Goal: Share content: Share content

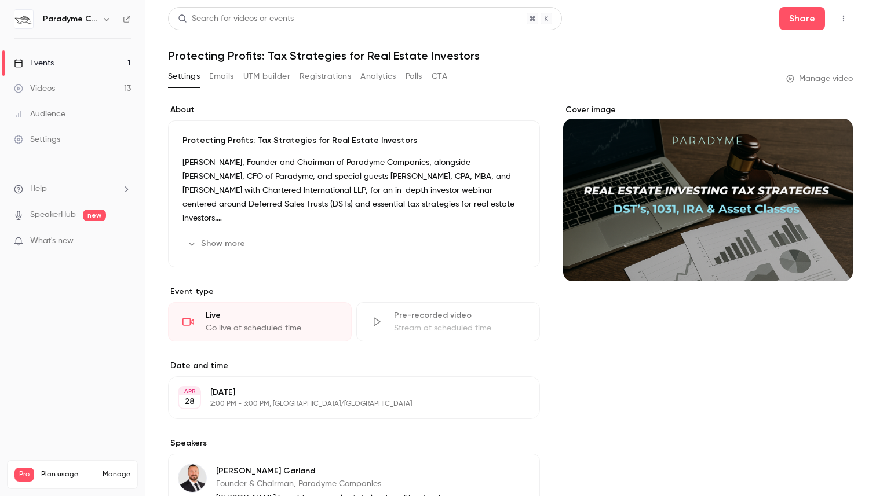
click at [42, 61] on div "Events" at bounding box center [34, 63] width 40 height 12
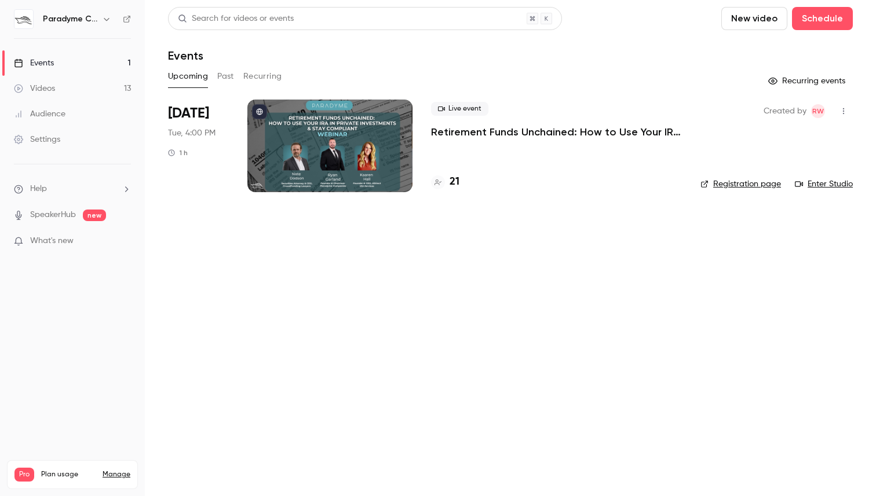
click at [291, 133] on div at bounding box center [329, 146] width 165 height 93
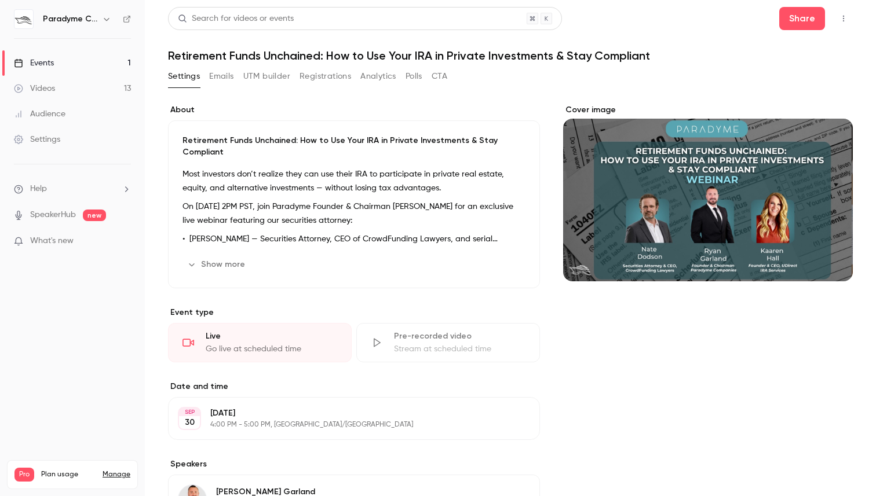
click at [100, 100] on link "Videos 13" at bounding box center [72, 88] width 145 height 25
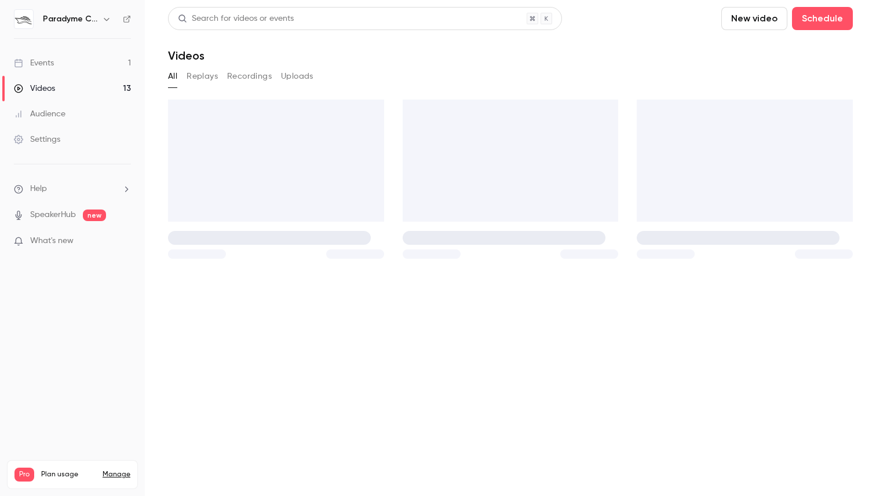
click at [85, 59] on link "Events 1" at bounding box center [72, 62] width 145 height 25
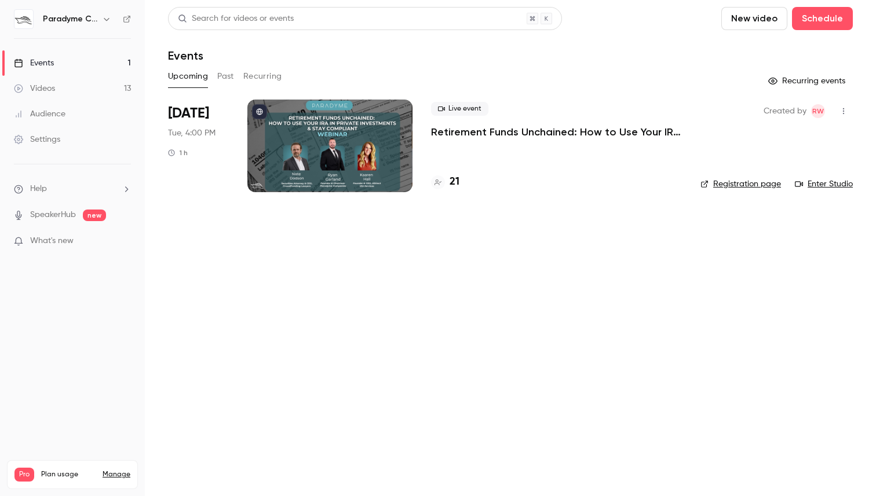
click at [287, 159] on div at bounding box center [329, 146] width 165 height 93
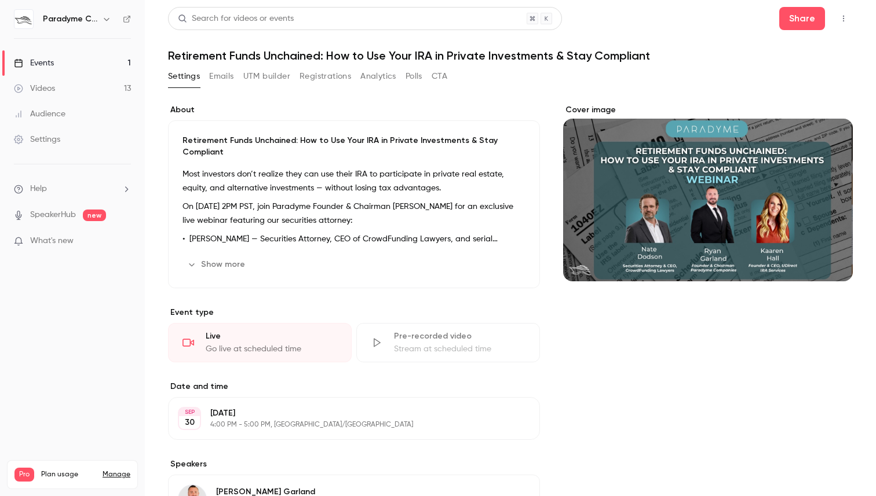
click at [843, 17] on icon "button" at bounding box center [843, 18] width 9 height 8
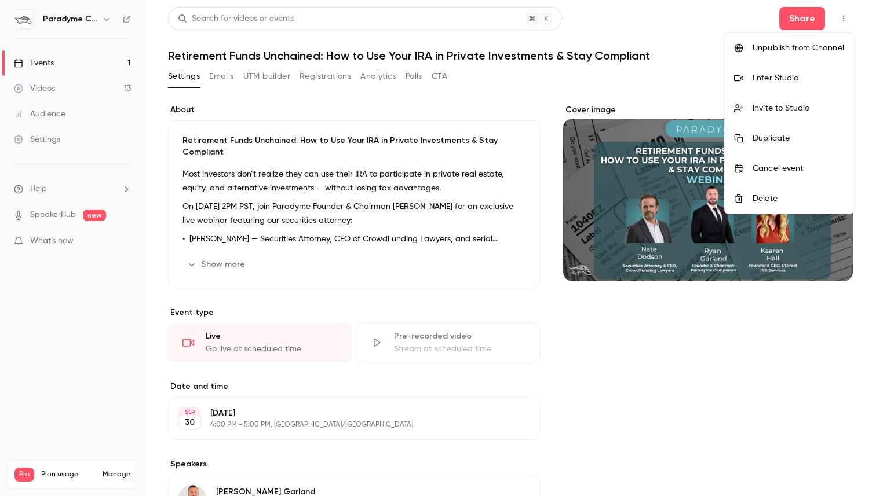
click at [725, 34] on li "Unpublish from Channel" at bounding box center [789, 48] width 129 height 30
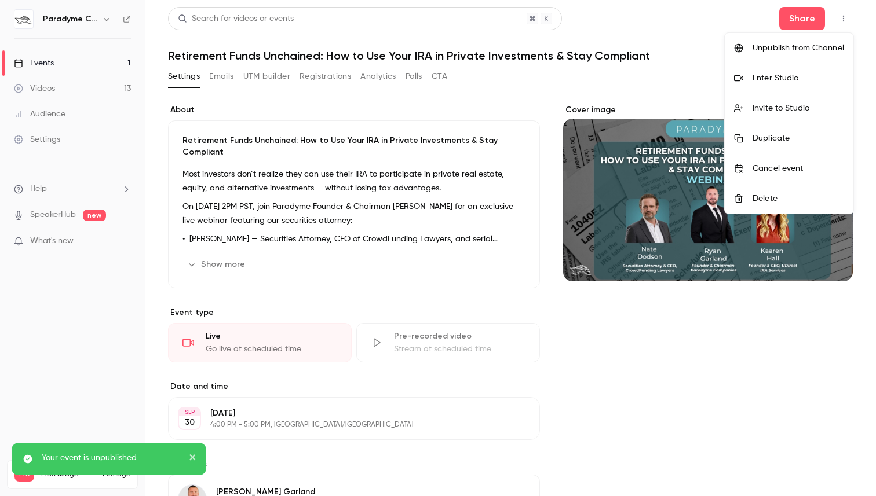
click at [797, 20] on div at bounding box center [438, 248] width 876 height 496
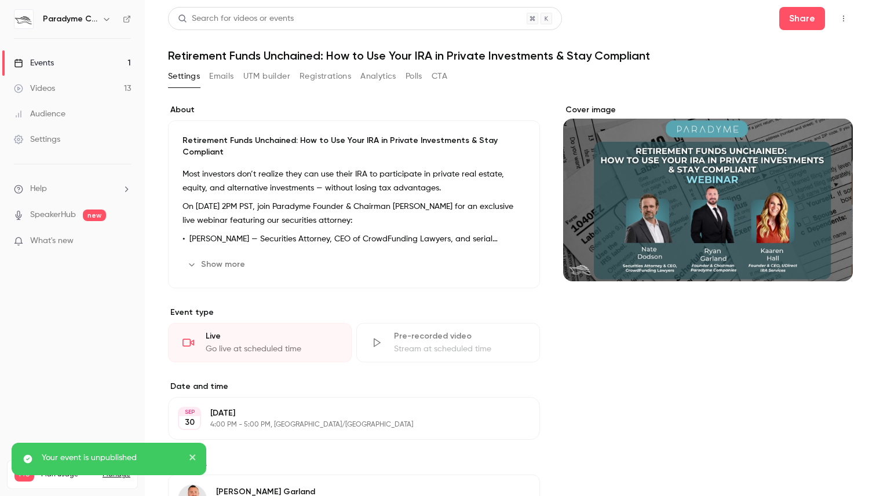
drag, startPoint x: 803, startPoint y: 19, endPoint x: 688, endPoint y: 68, distance: 125.1
click at [846, 23] on button "button" at bounding box center [843, 18] width 19 height 19
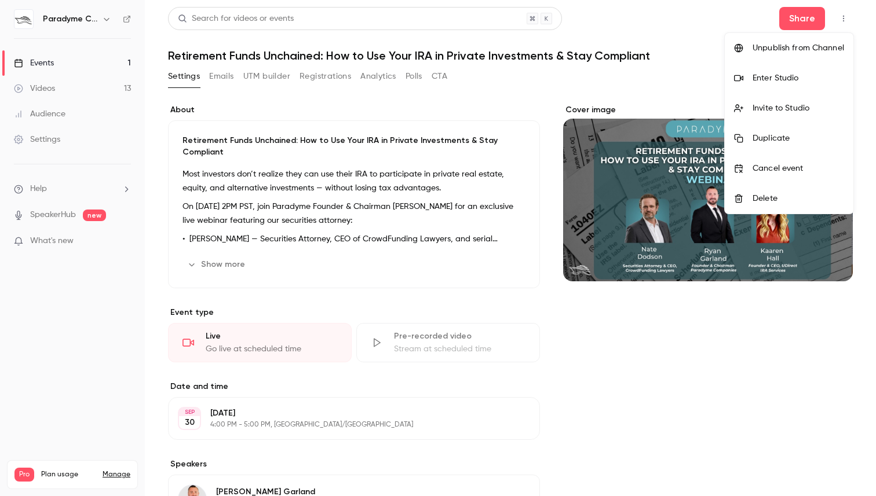
click at [85, 53] on div at bounding box center [438, 248] width 876 height 496
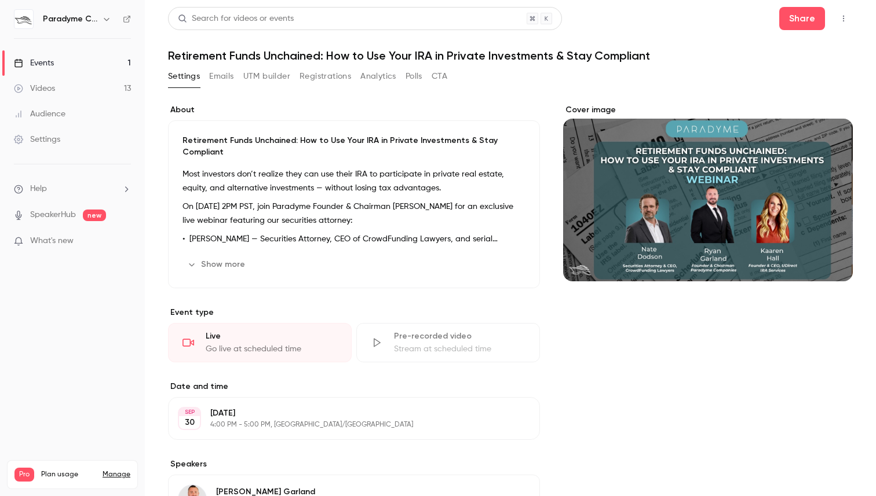
click at [85, 62] on link "Events 1" at bounding box center [72, 62] width 145 height 25
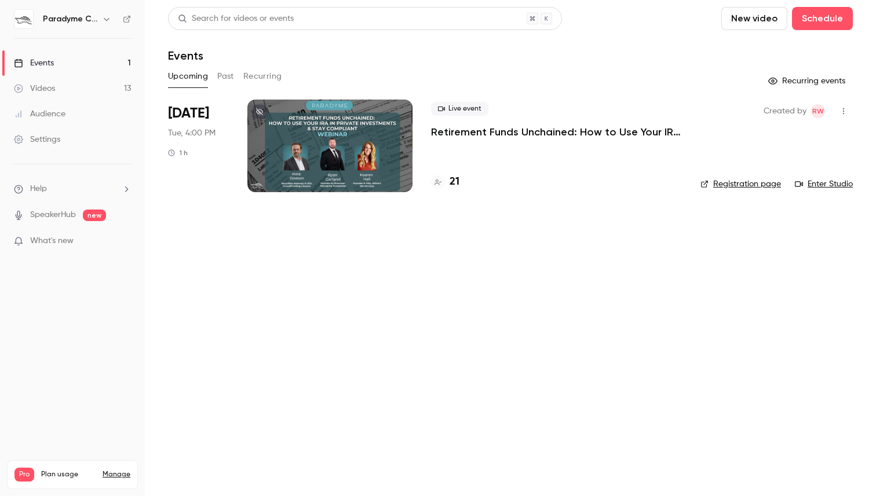
click at [261, 109] on icon at bounding box center [259, 111] width 7 height 7
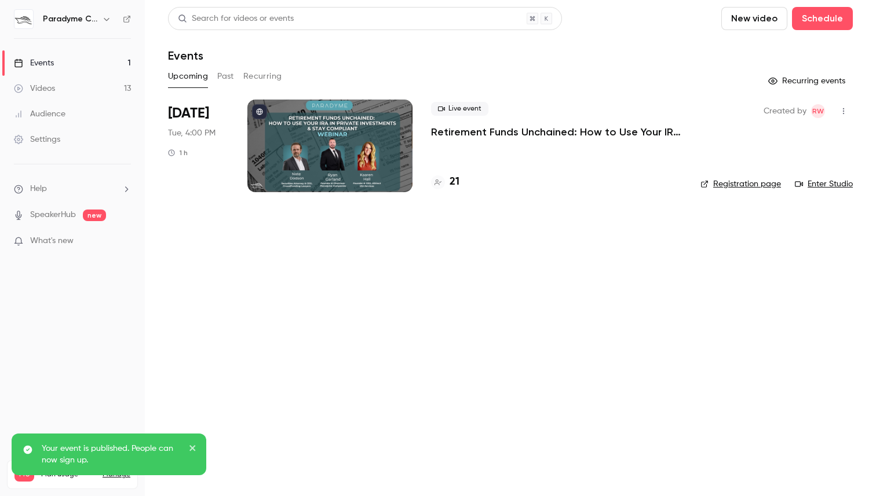
click at [344, 143] on div at bounding box center [329, 146] width 165 height 93
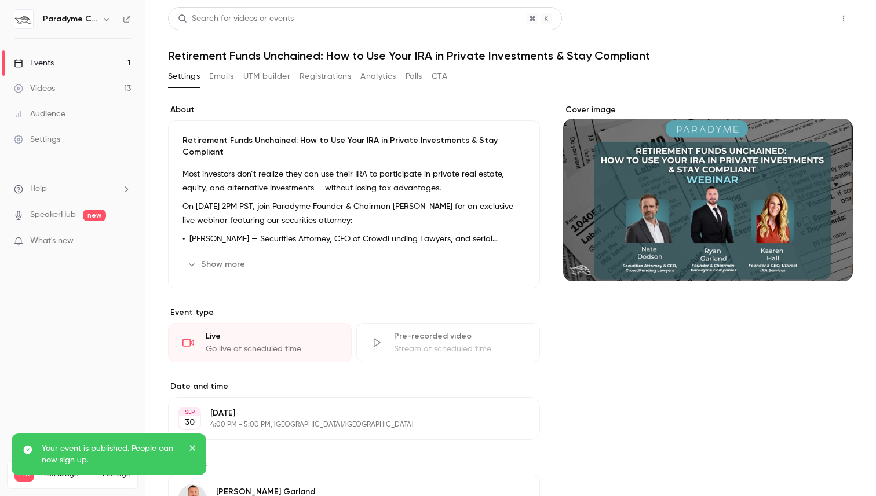
click at [811, 20] on button "Share" at bounding box center [802, 18] width 46 height 23
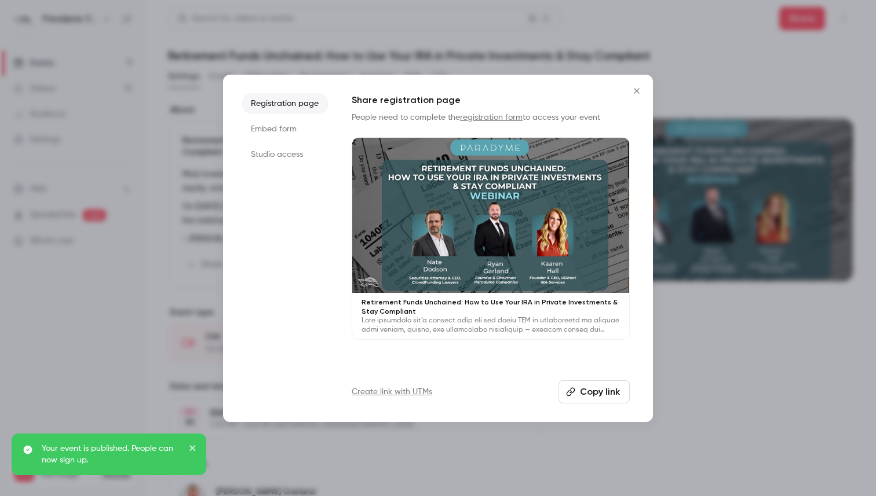
click at [612, 393] on button "Copy link" at bounding box center [593, 392] width 71 height 23
click at [637, 89] on icon "Close" at bounding box center [637, 90] width 14 height 9
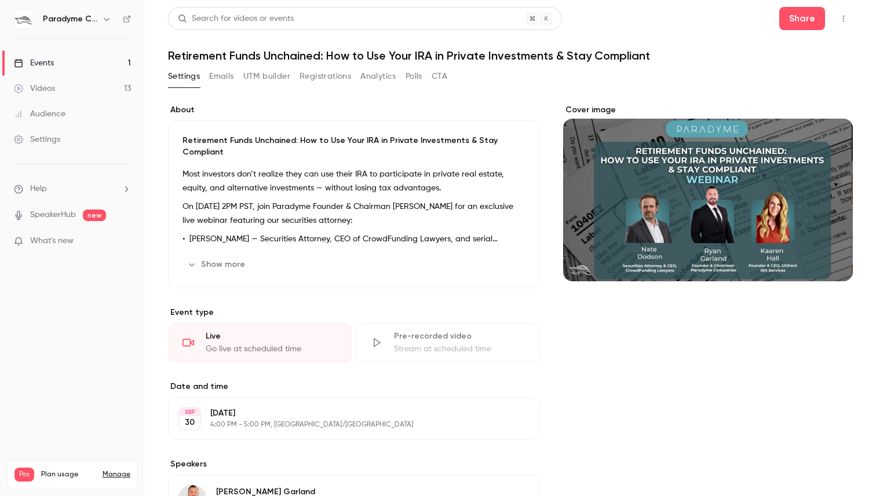
click at [224, 78] on button "Emails" at bounding box center [221, 76] width 24 height 19
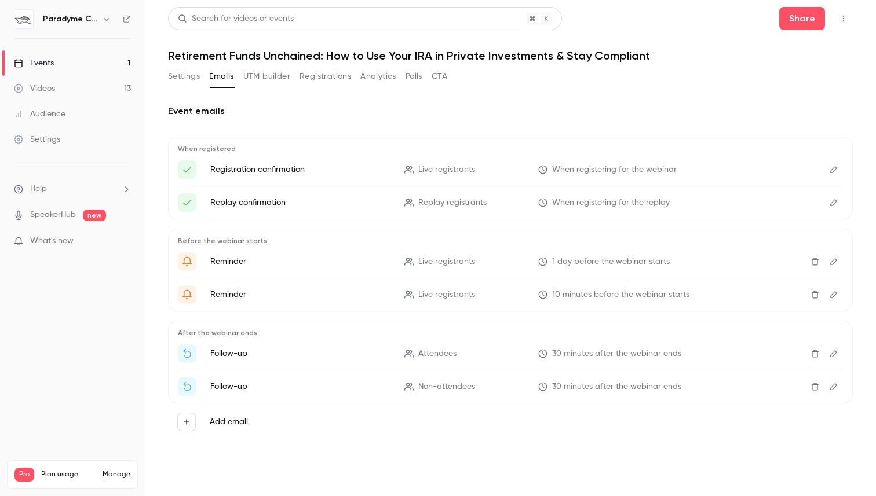
click at [379, 74] on button "Analytics" at bounding box center [378, 76] width 36 height 19
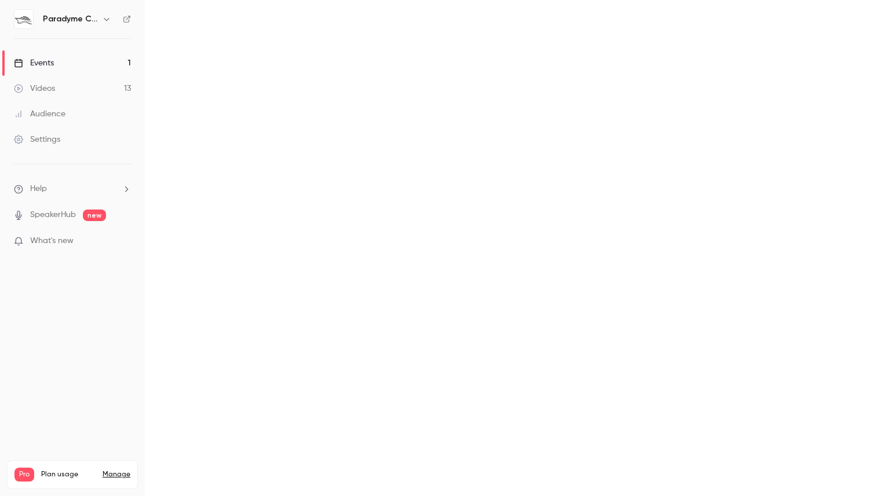
click at [341, 79] on main "Search for videos or events Share Retirement Funds Unchained: How to Use Your I…" at bounding box center [510, 248] width 731 height 496
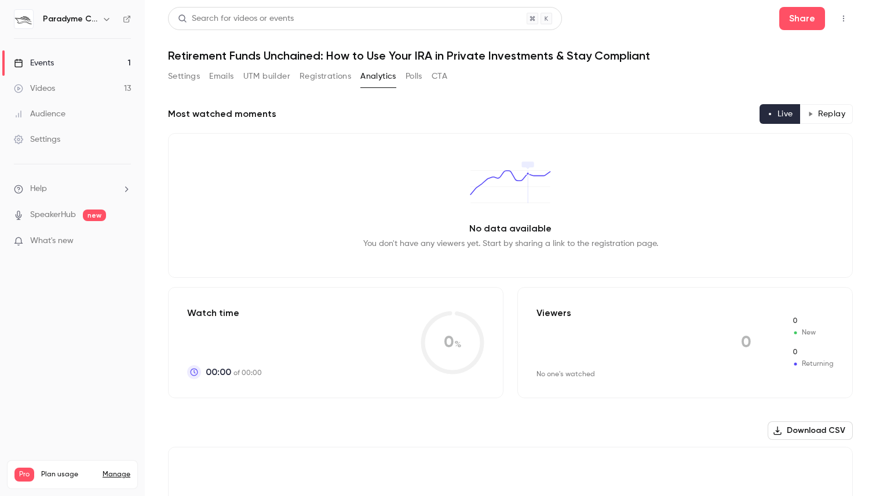
click at [341, 79] on button "Registrations" at bounding box center [325, 76] width 52 height 19
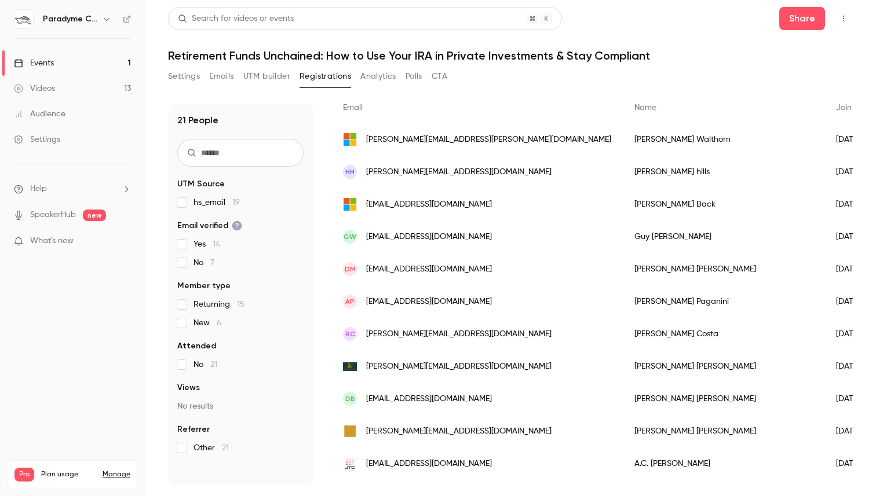
scroll to position [93, 0]
drag, startPoint x: 500, startPoint y: 143, endPoint x: 491, endPoint y: 142, distance: 9.3
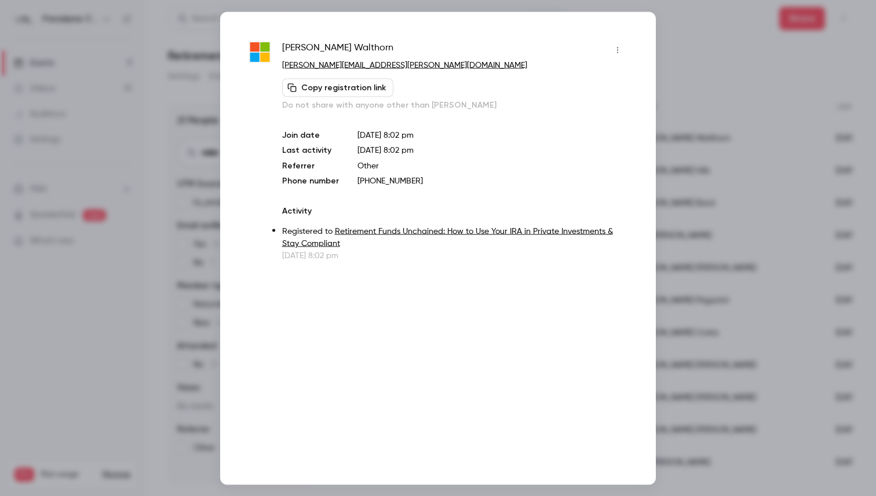
click at [673, 24] on div at bounding box center [438, 248] width 876 height 496
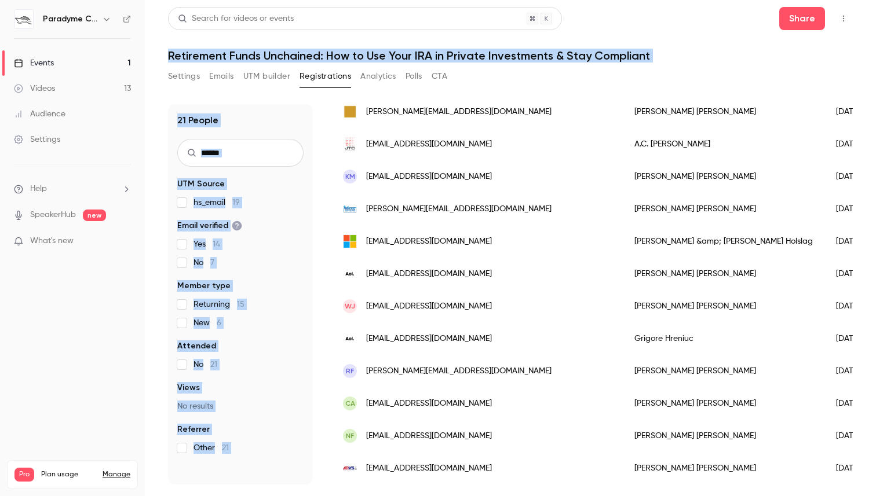
scroll to position [0, 0]
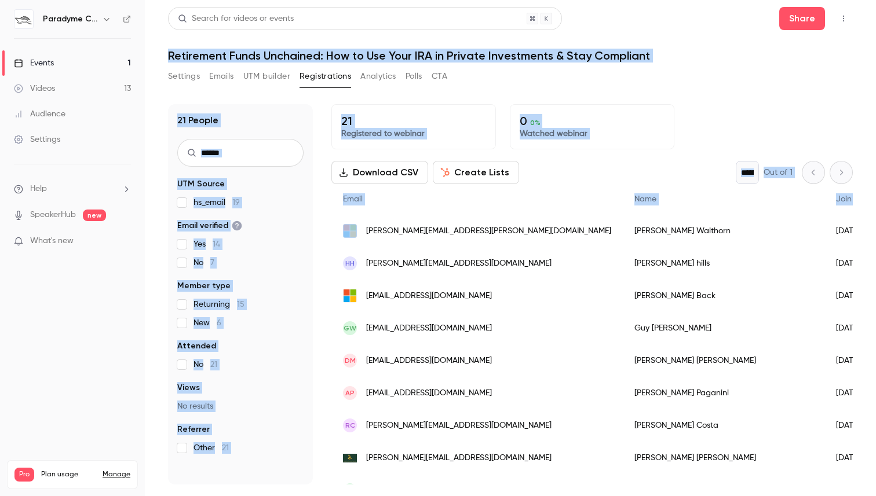
drag, startPoint x: 364, startPoint y: 138, endPoint x: 529, endPoint y: -18, distance: 226.6
click at [529, 0] on html "Paradyme Companies Events 1 Videos 13 Audience Settings Help SpeakerHub new Wha…" at bounding box center [438, 248] width 876 height 496
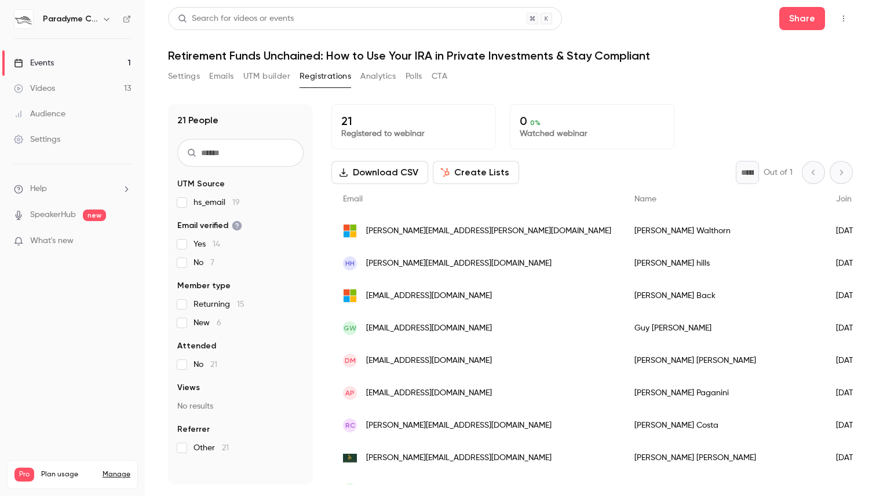
click at [444, 202] on div "Email" at bounding box center [476, 199] width 291 height 31
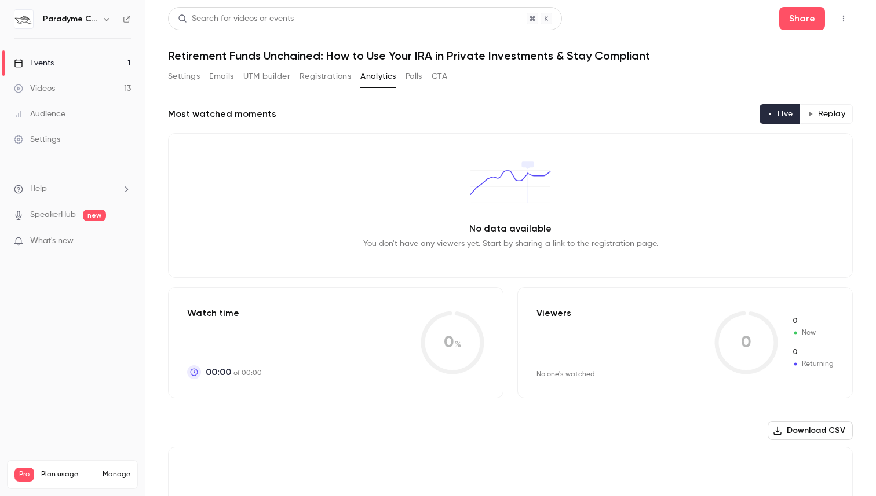
click at [335, 79] on button "Registrations" at bounding box center [325, 76] width 52 height 19
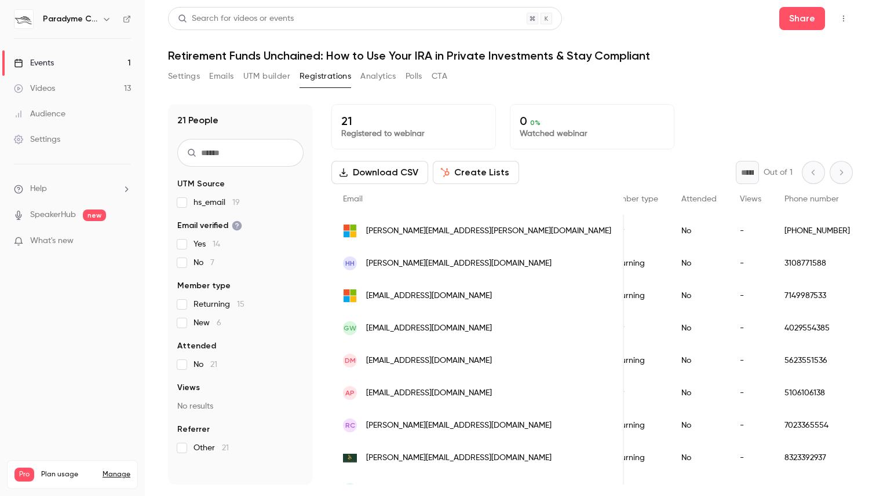
click at [740, 202] on span "Views" at bounding box center [750, 199] width 21 height 8
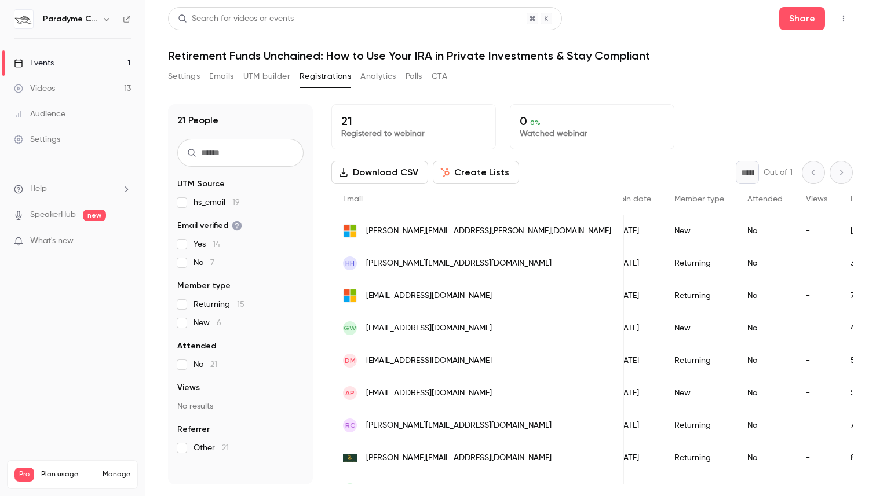
click at [747, 200] on span "Attended" at bounding box center [764, 199] width 35 height 8
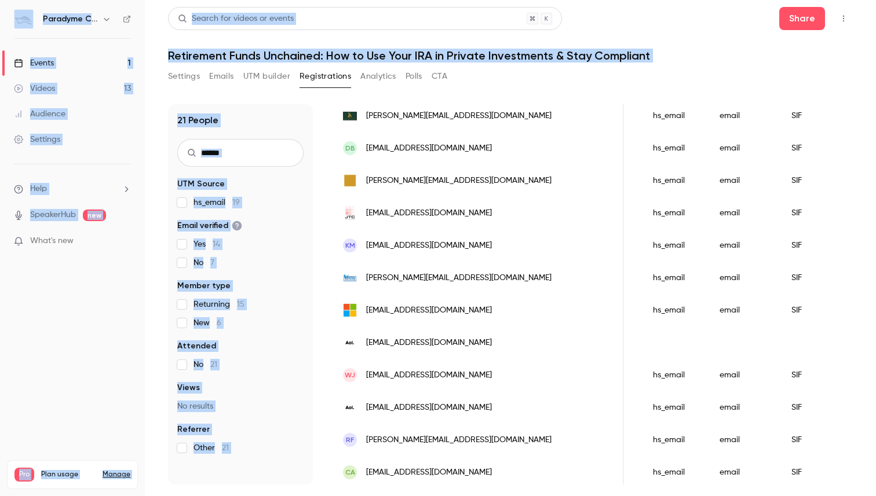
scroll to position [411, 0]
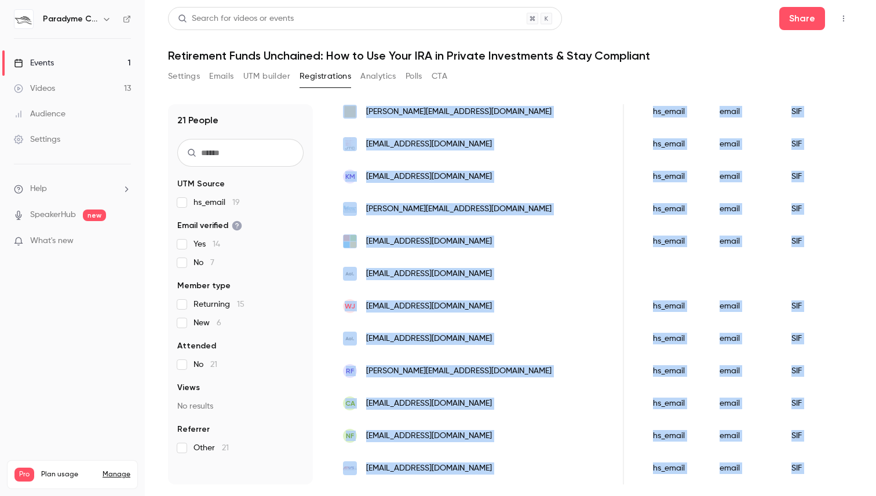
drag, startPoint x: 328, startPoint y: 228, endPoint x: 829, endPoint y: 490, distance: 565.4
click at [830, 492] on main "Search for videos or events Share Retirement Funds Unchained: How to Use Your I…" at bounding box center [510, 248] width 731 height 496
copy div "Email Name Join date Member type Attended Views Phone number UTM source UTM med…"
click at [814, 23] on button "Share" at bounding box center [802, 18] width 46 height 23
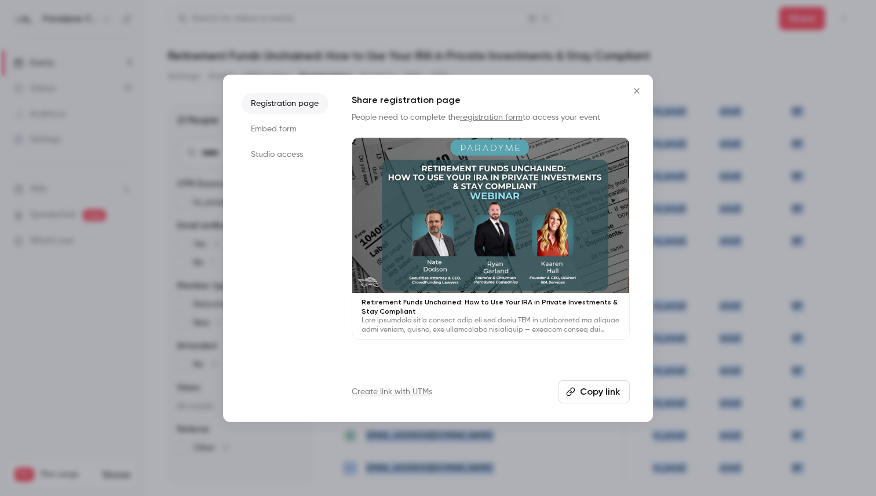
click at [579, 389] on button "Copy link" at bounding box center [593, 392] width 71 height 23
click at [639, 84] on button "Close" at bounding box center [636, 90] width 23 height 23
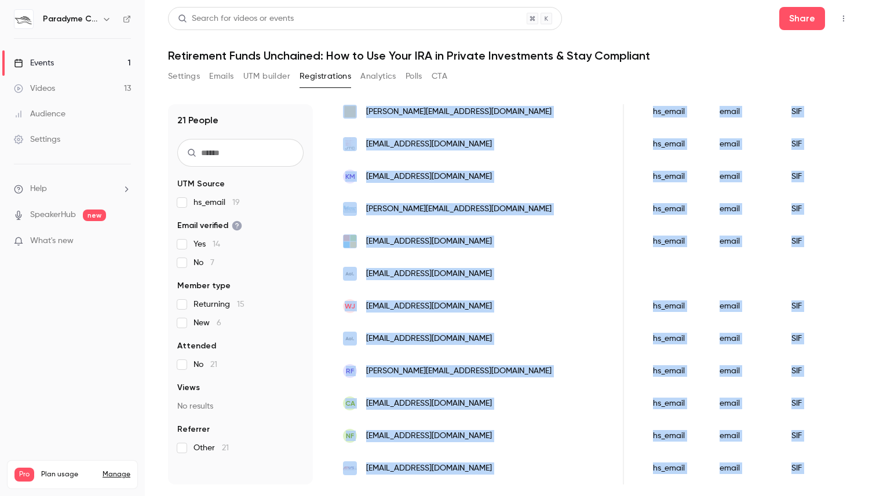
click at [23, 66] on icon at bounding box center [18, 63] width 9 height 9
